Goal: Obtain resource: Obtain resource

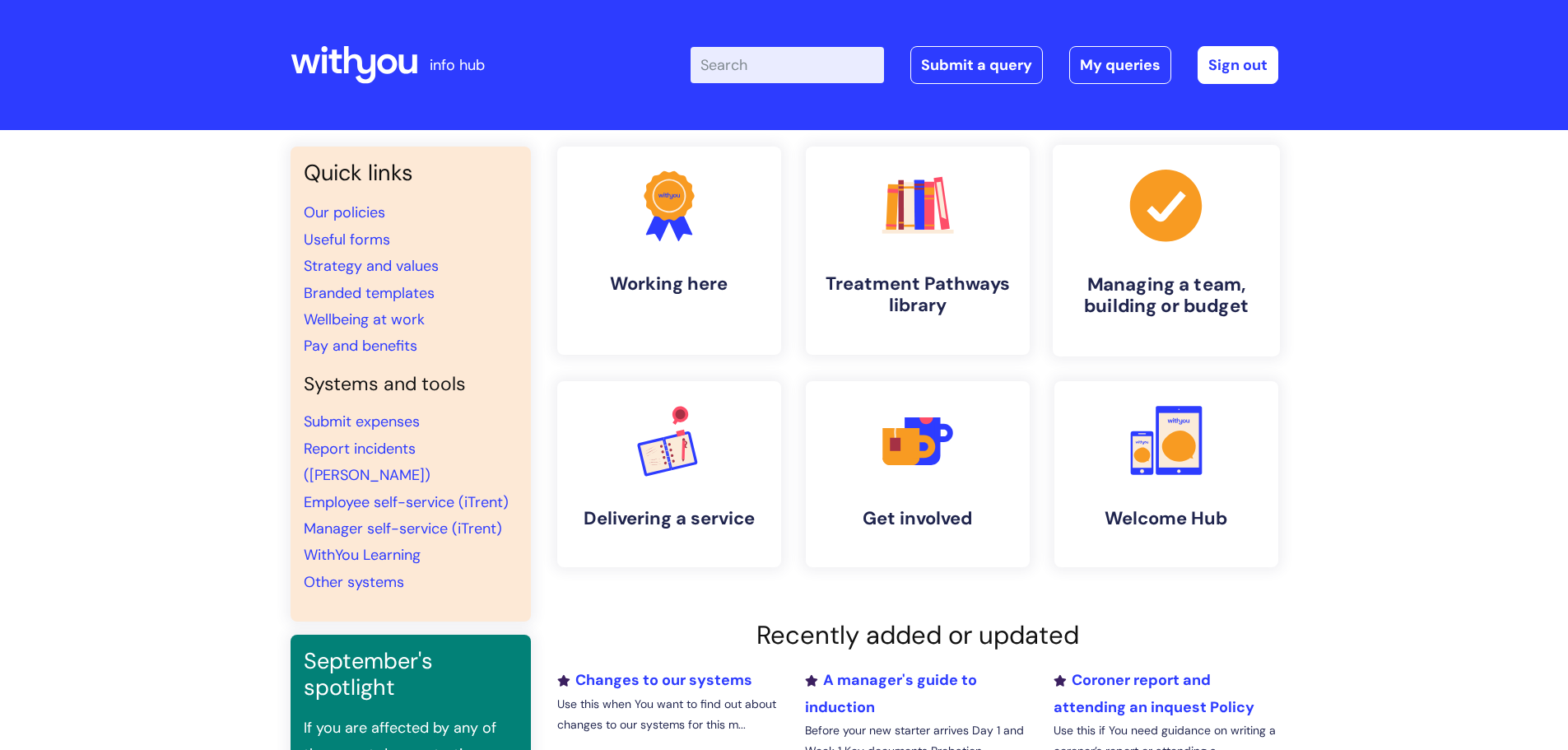
click at [1189, 263] on link ".cls-1{fill:#a53144;stroke-width:0px;} Managing a team, building or budget" at bounding box center [1165, 251] width 227 height 212
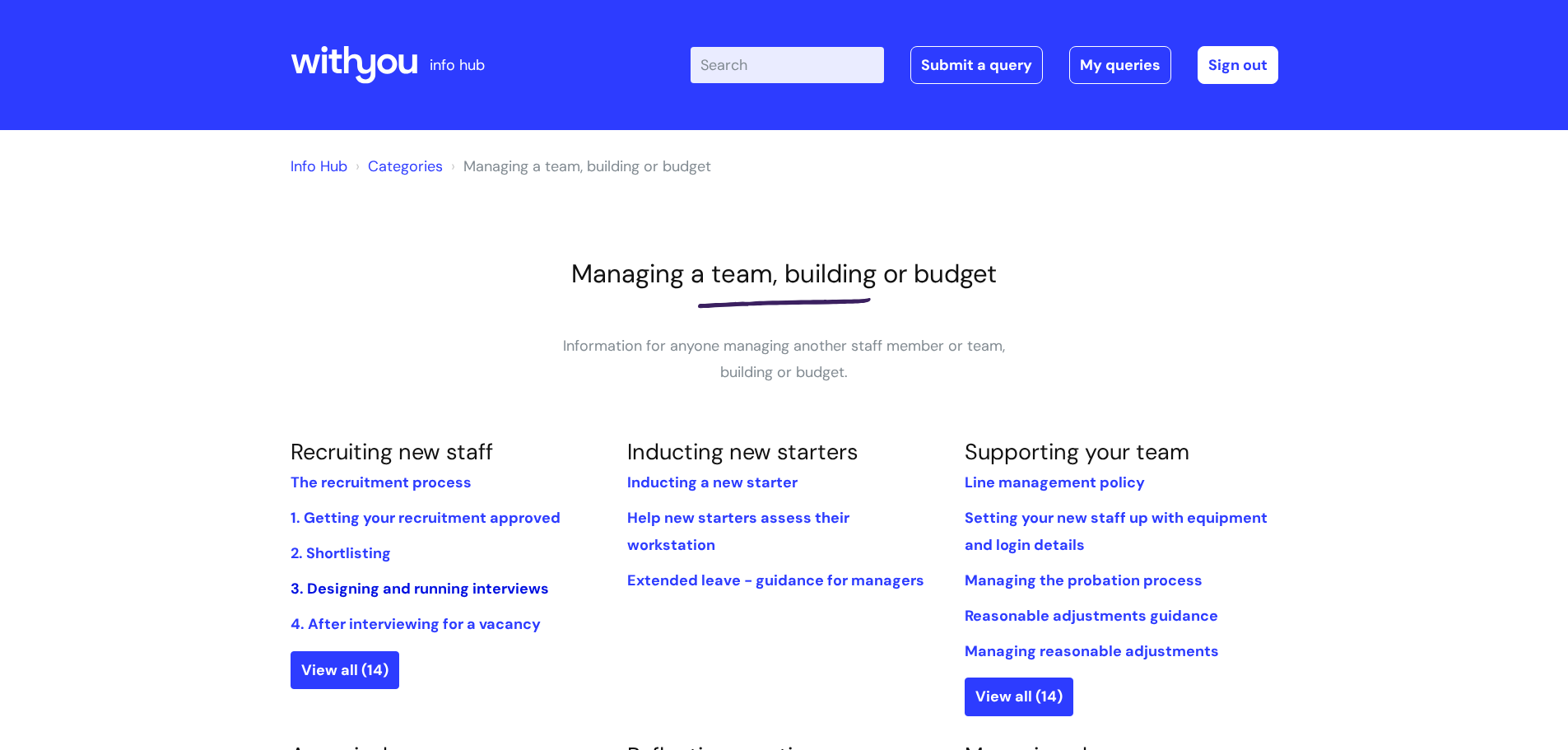
click at [418, 592] on link "3. Designing and running interviews" at bounding box center [420, 589] width 258 height 20
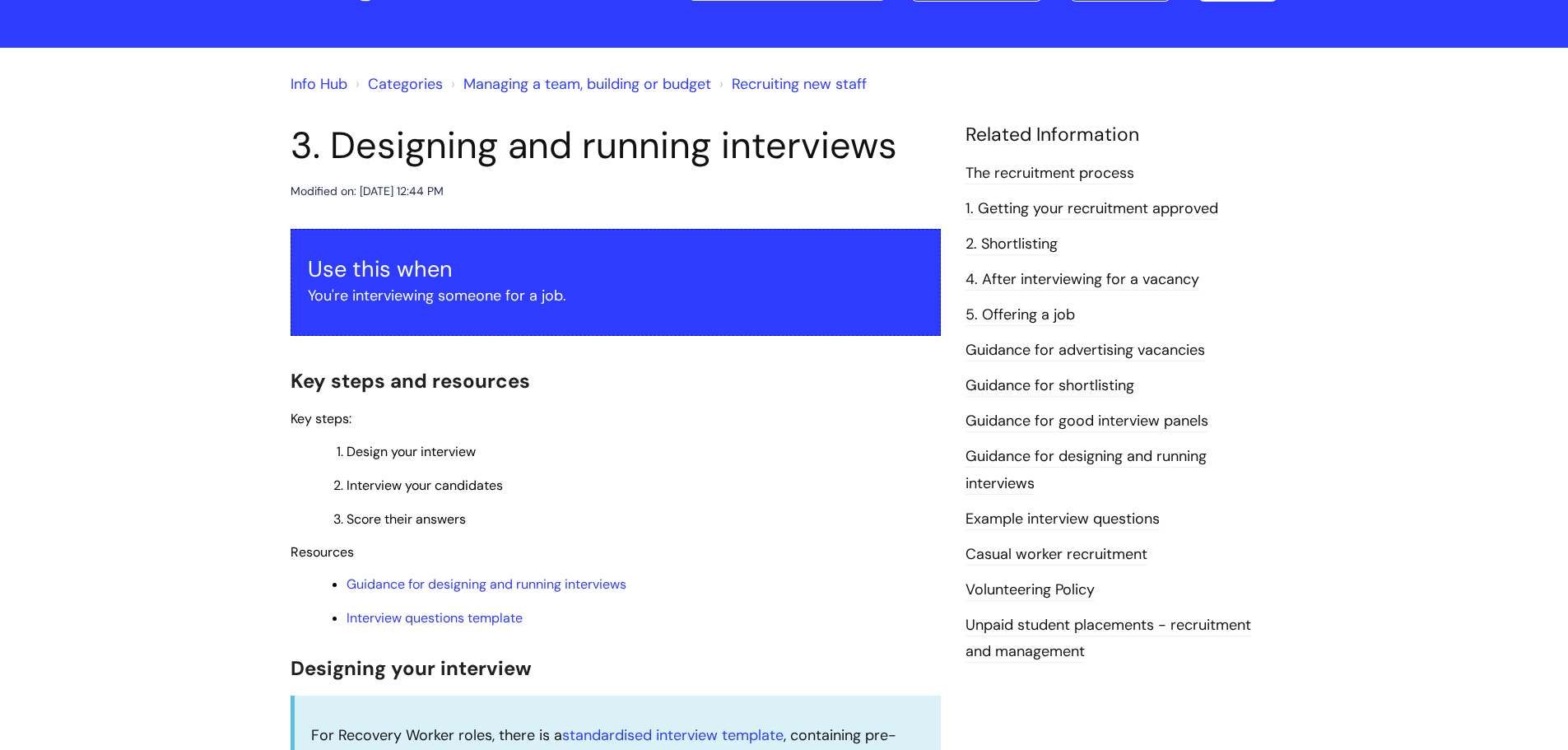
scroll to position [247, 0]
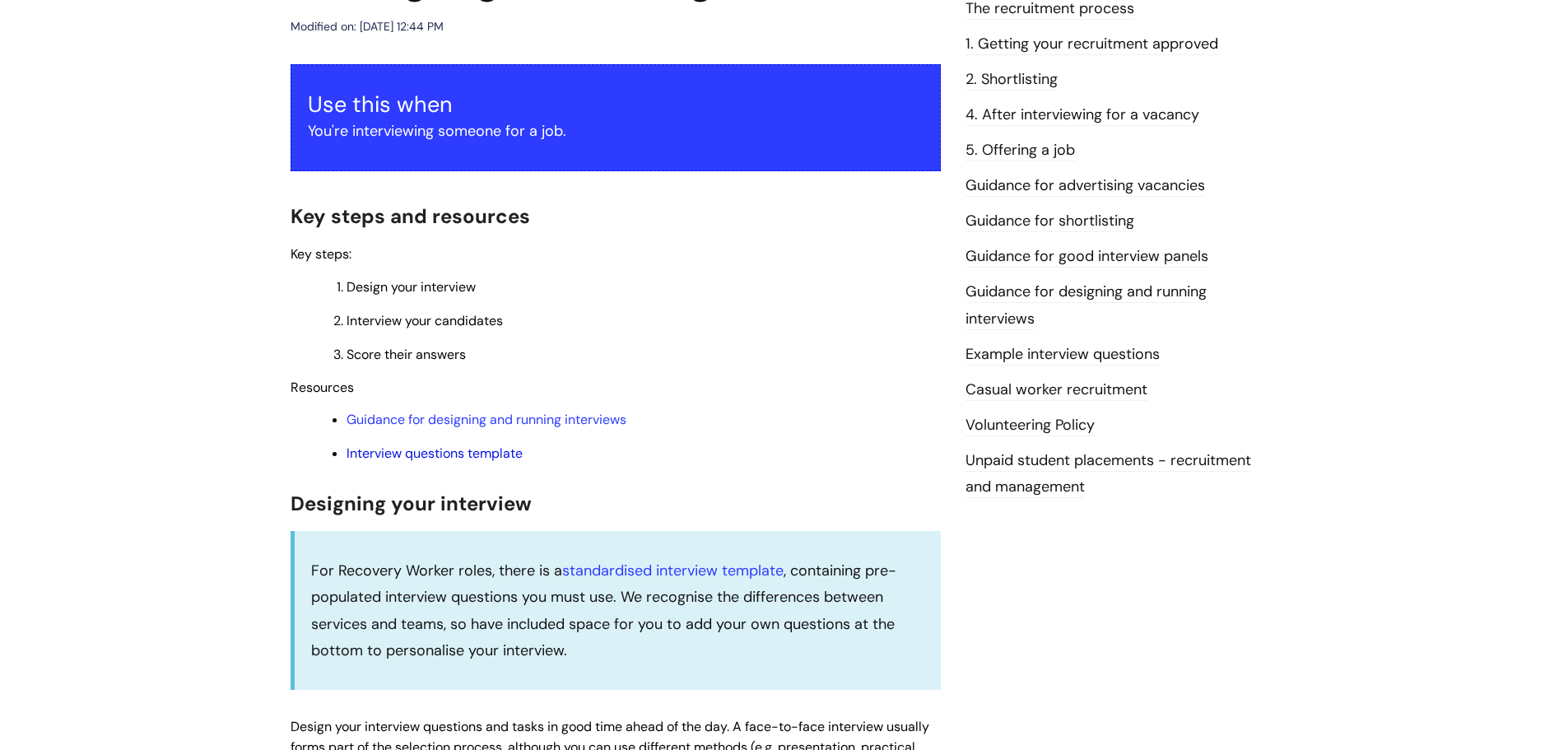
click at [473, 457] on link "Interview questions template" at bounding box center [434, 453] width 176 height 17
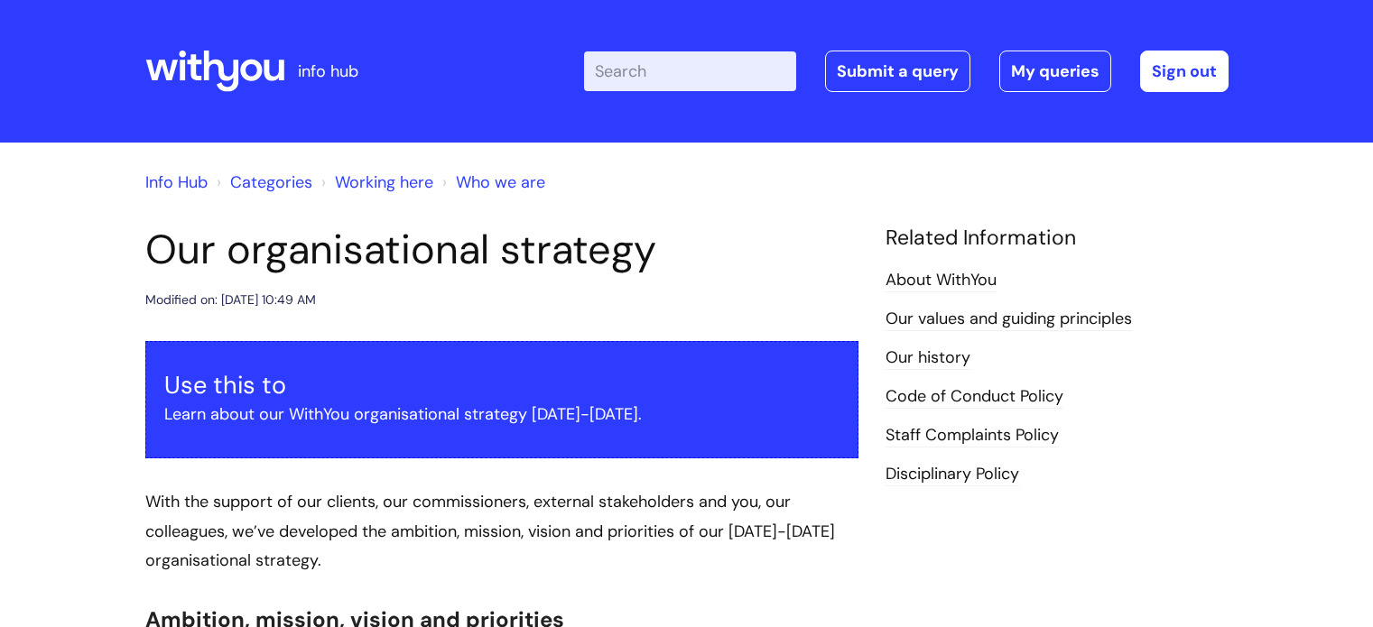
scroll to position [1173, 0]
